Goal: Transaction & Acquisition: Purchase product/service

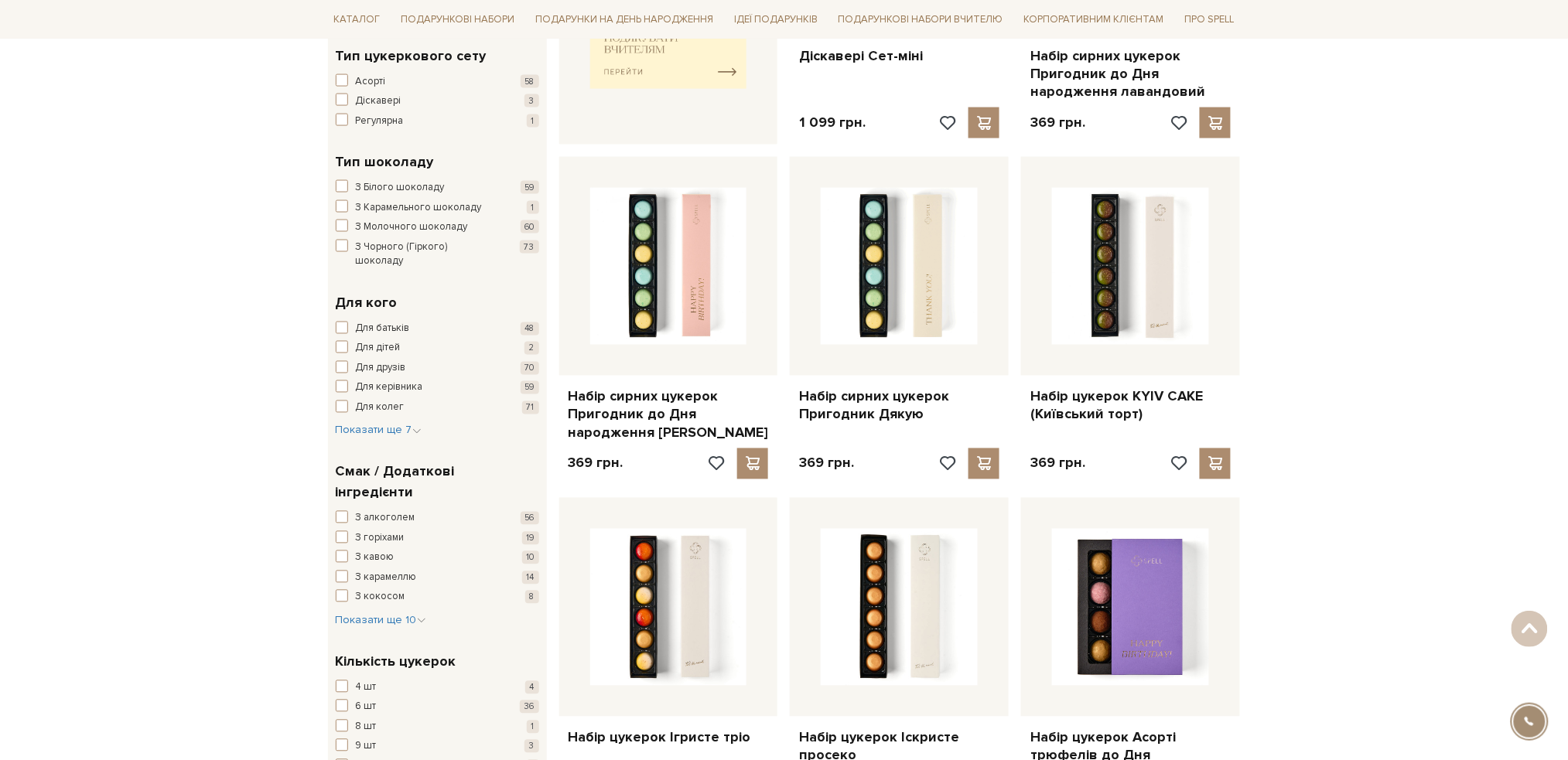
scroll to position [928, 0]
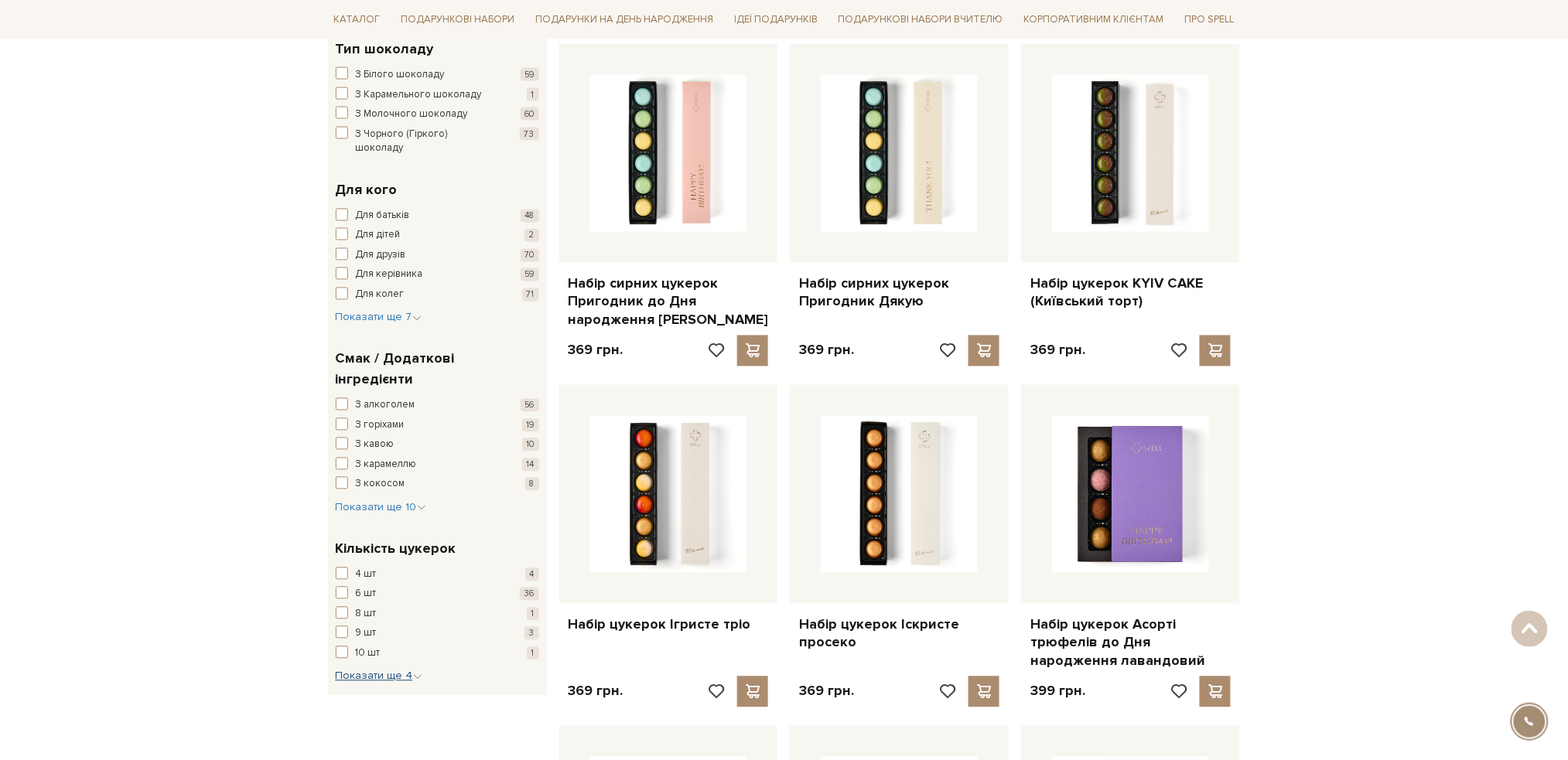
click at [397, 670] on span "Показати ще 4" at bounding box center [379, 676] width 87 height 13
click at [343, 717] on span "button" at bounding box center [341, 722] width 12 height 12
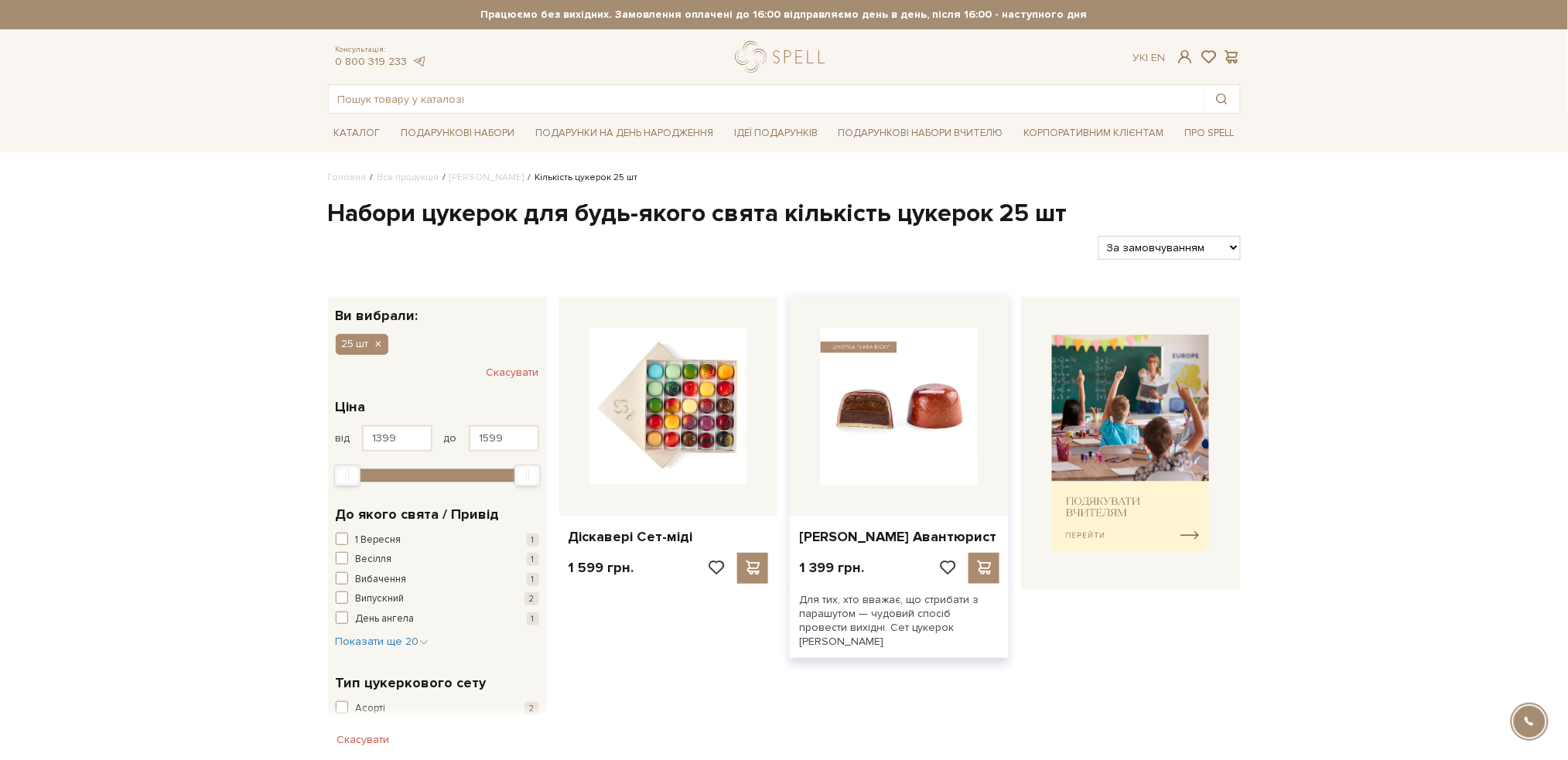
click at [894, 419] on img at bounding box center [899, 406] width 157 height 157
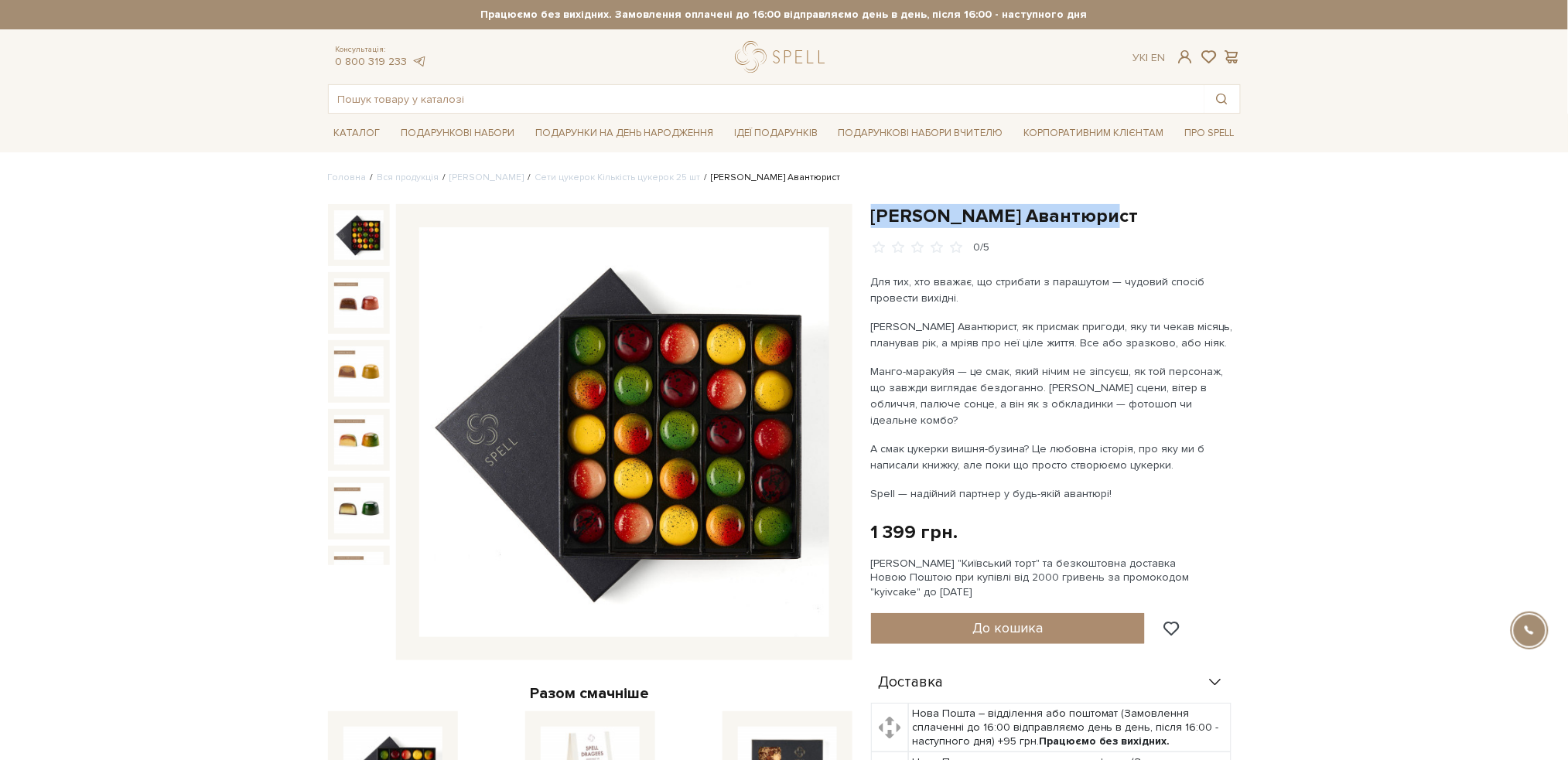
drag, startPoint x: 1108, startPoint y: 214, endPoint x: 874, endPoint y: 201, distance: 234.4
copy h1 "[PERSON_NAME] Авантюрист"
